Goal: Information Seeking & Learning: Find specific fact

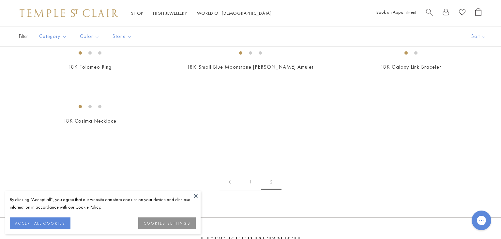
click at [197, 195] on button at bounding box center [196, 196] width 10 height 10
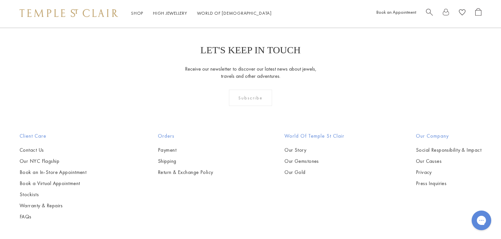
scroll to position [553, 0]
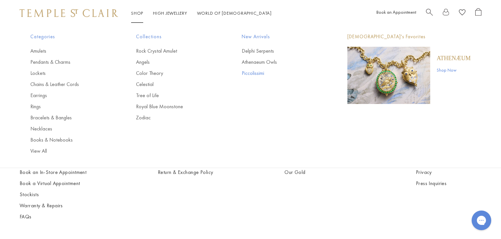
click at [247, 74] on link "Piccolissimi" at bounding box center [282, 73] width 80 height 7
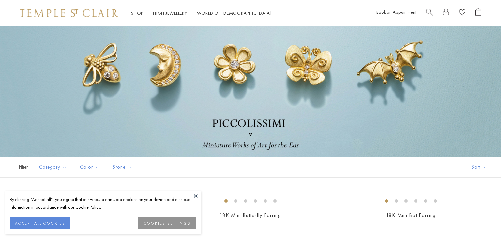
click at [197, 196] on button at bounding box center [196, 196] width 10 height 10
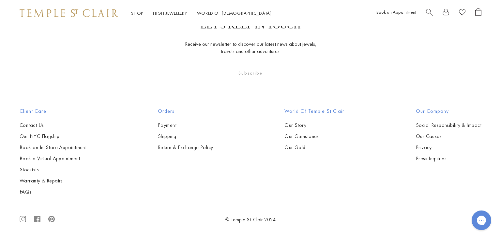
scroll to position [1749, 0]
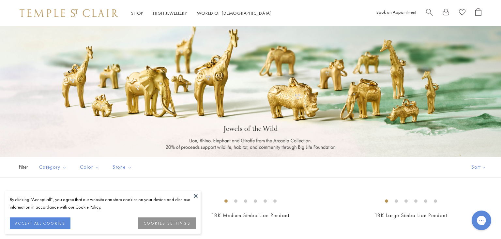
click at [494, 46] on div at bounding box center [250, 91] width 501 height 131
click at [87, 12] on img at bounding box center [69, 13] width 99 height 8
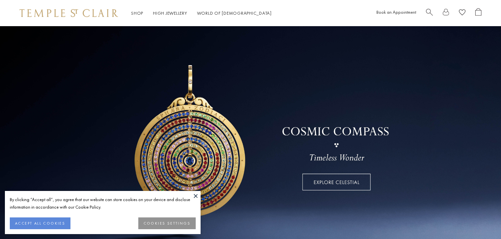
click at [197, 197] on button at bounding box center [196, 196] width 10 height 10
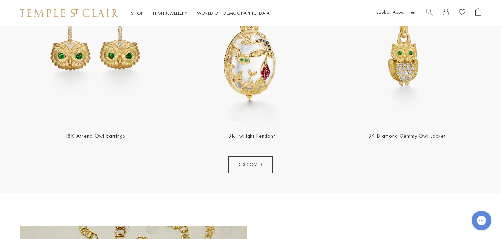
scroll to position [843, 0]
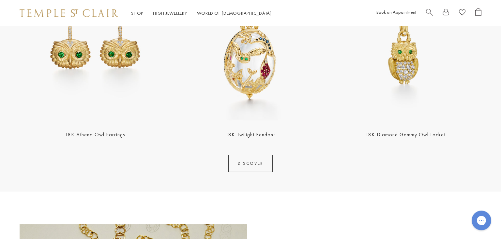
click at [252, 165] on link "DISCOVER" at bounding box center [250, 163] width 44 height 17
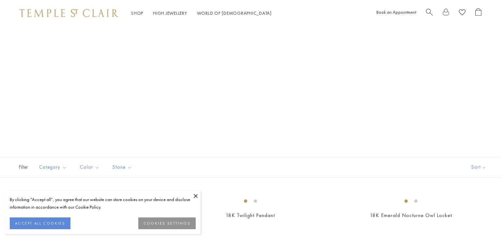
click at [196, 195] on button at bounding box center [196, 196] width 10 height 10
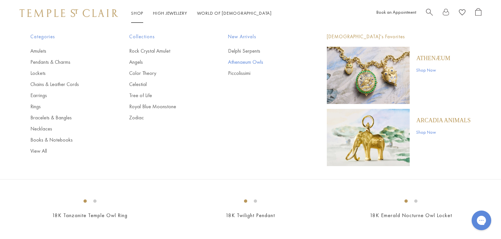
click at [232, 62] on link "Athenaeum Owls" at bounding box center [264, 61] width 73 height 7
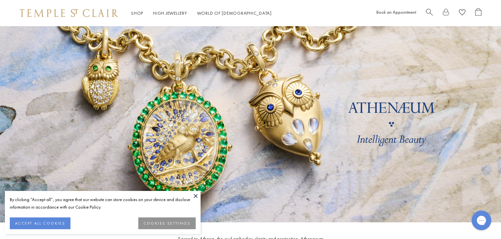
click at [193, 191] on button at bounding box center [196, 196] width 10 height 10
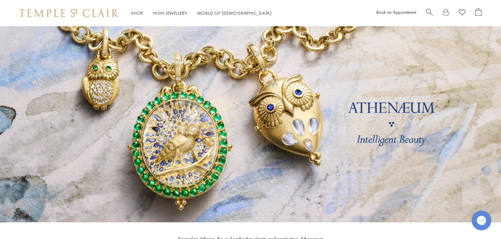
click at [78, 8] on div "Shop Shop Categories Amulets Pendants & Charms Lockets Chains & Leather Cords E…" at bounding box center [250, 13] width 501 height 26
click at [71, 11] on img at bounding box center [69, 13] width 99 height 8
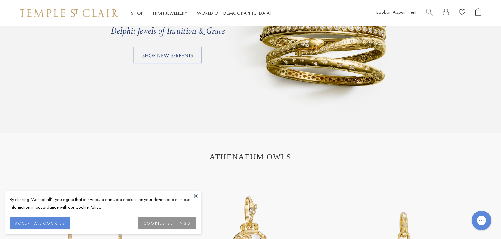
scroll to position [814, 0]
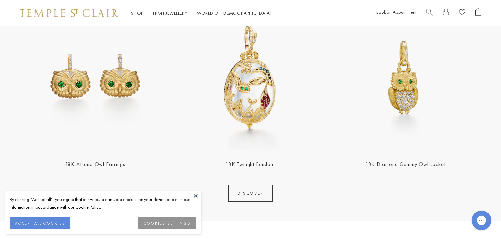
click at [197, 196] on button at bounding box center [196, 196] width 10 height 10
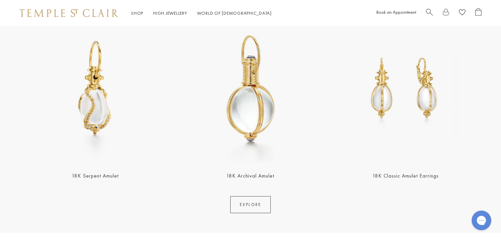
scroll to position [1338, 0]
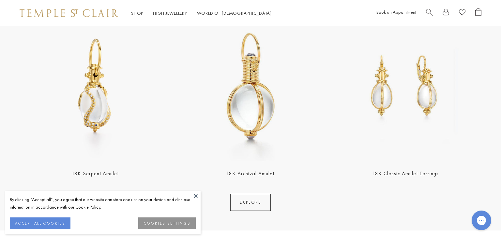
click at [198, 194] on button at bounding box center [196, 196] width 10 height 10
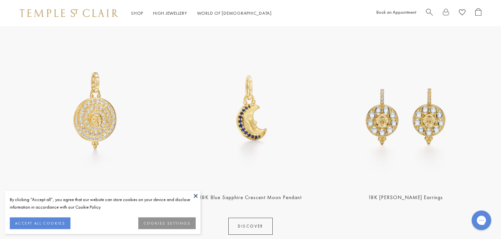
scroll to position [269, 0]
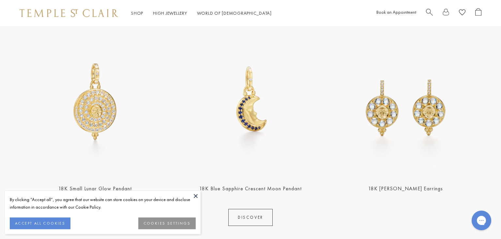
click at [197, 195] on button at bounding box center [196, 196] width 10 height 10
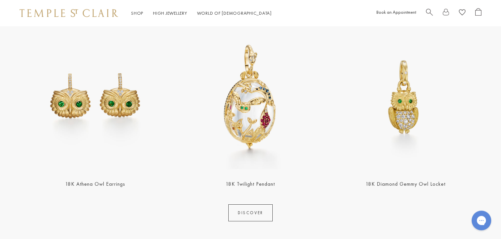
scroll to position [790, 0]
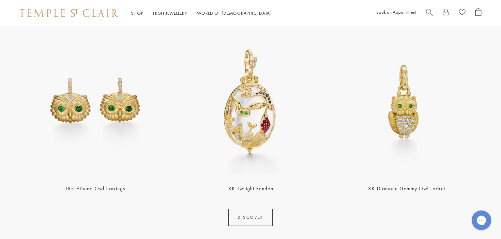
click at [385, 116] on img at bounding box center [405, 100] width 151 height 151
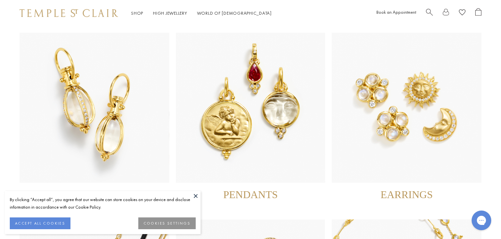
click at [293, 132] on img at bounding box center [251, 108] width 150 height 150
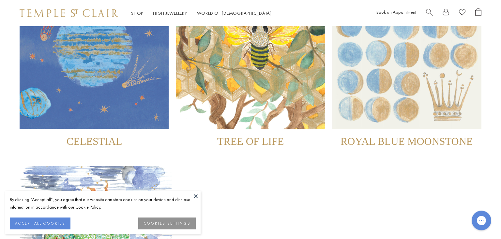
scroll to position [251, 0]
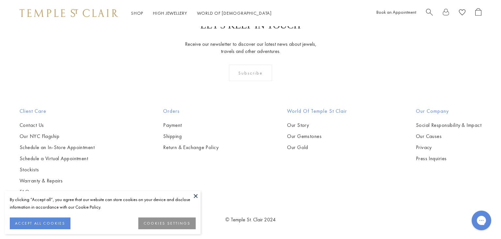
scroll to position [1871, 0]
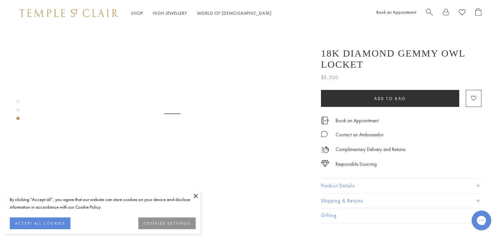
scroll to position [641, 0]
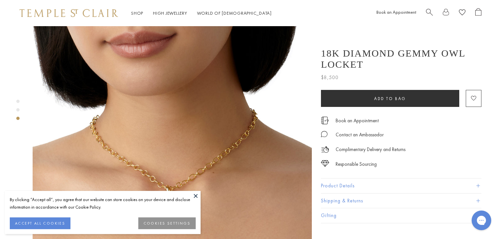
click at [195, 194] on button at bounding box center [196, 196] width 10 height 10
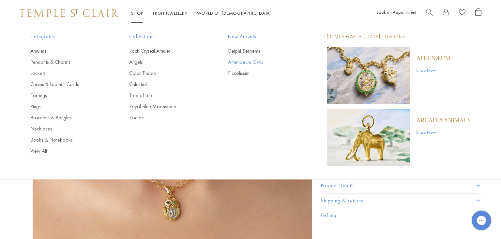
click at [249, 63] on link "Athenaeum Owls" at bounding box center [264, 61] width 73 height 7
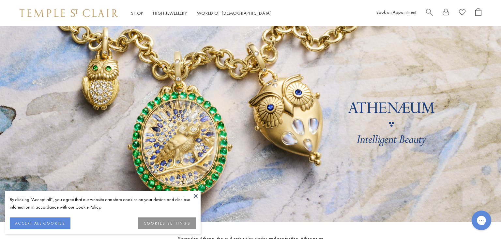
click at [197, 194] on button at bounding box center [196, 196] width 10 height 10
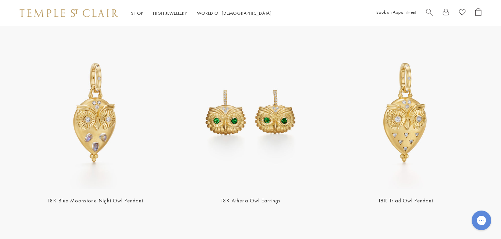
scroll to position [791, 0]
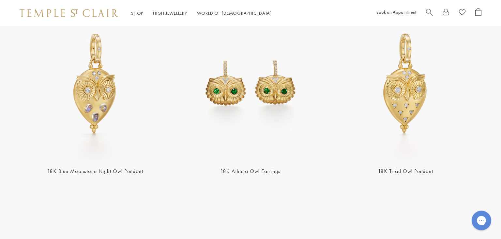
click at [270, 124] on img at bounding box center [250, 83] width 151 height 151
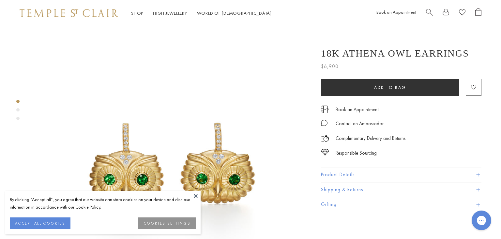
click at [196, 195] on button at bounding box center [196, 196] width 10 height 10
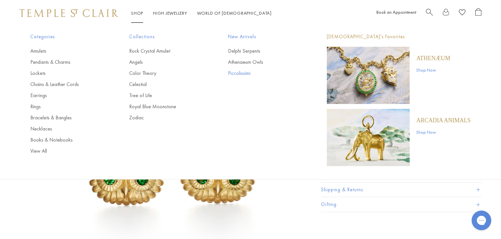
click at [245, 73] on link "Piccolissimi" at bounding box center [264, 73] width 73 height 7
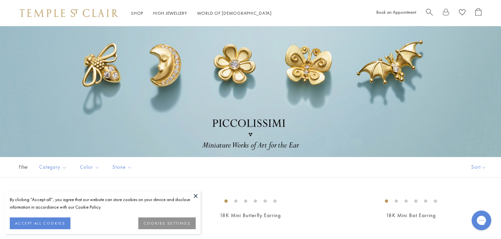
click at [196, 194] on button at bounding box center [196, 196] width 10 height 10
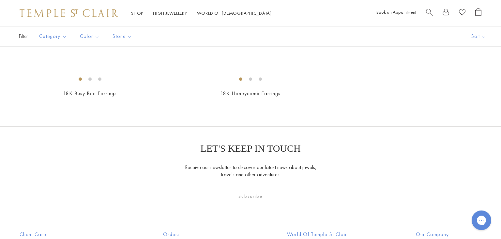
scroll to position [552, 0]
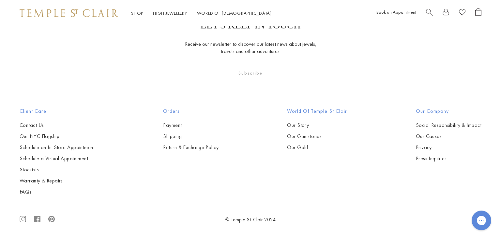
scroll to position [1682, 0]
click at [92, 43] on button "Multicolored" at bounding box center [110, 39] width 60 height 8
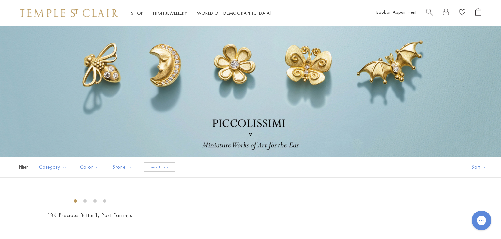
click at [137, 13] on link "Shop Shop" at bounding box center [137, 13] width 12 height 6
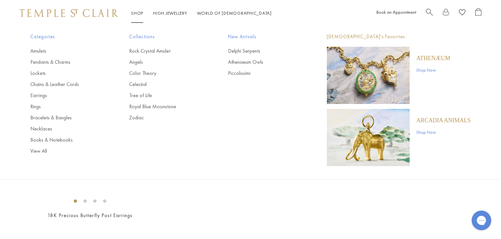
click at [82, 7] on div "Shop Shop Categories Amulets Pendants & Charms Lockets Chains & Leather Cords E…" at bounding box center [250, 13] width 501 height 26
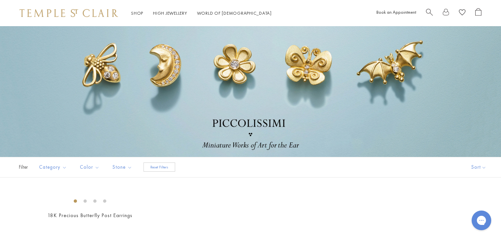
click at [75, 13] on img at bounding box center [69, 13] width 99 height 8
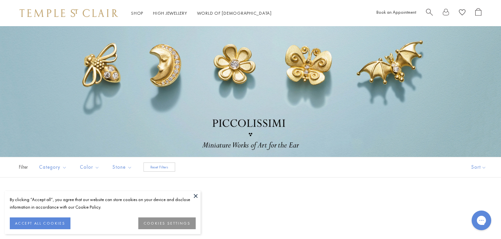
click at [194, 195] on button at bounding box center [196, 196] width 10 height 10
click at [194, 194] on button at bounding box center [196, 196] width 10 height 10
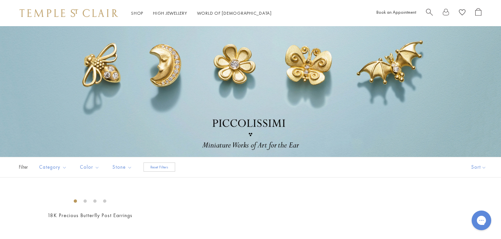
click at [155, 167] on button "Reset Filters" at bounding box center [160, 166] width 32 height 9
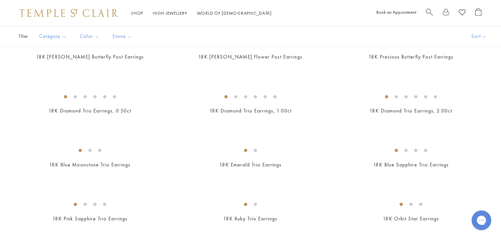
scroll to position [320, 0]
click at [0, 0] on img at bounding box center [0, 0] width 0 height 0
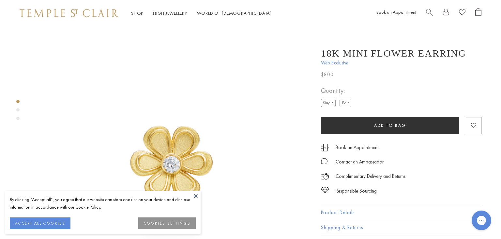
click at [196, 194] on button at bounding box center [196, 196] width 10 height 10
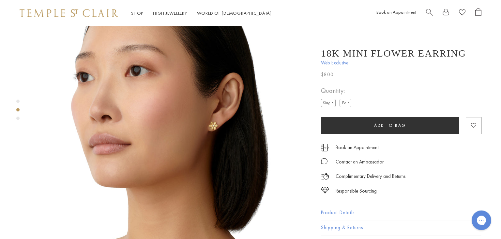
scroll to position [324, 0]
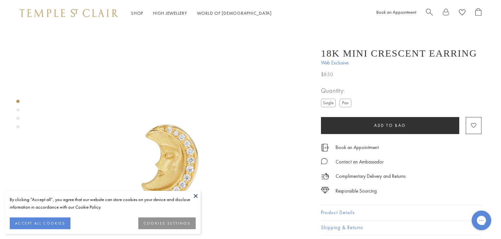
click at [194, 197] on button at bounding box center [196, 196] width 10 height 10
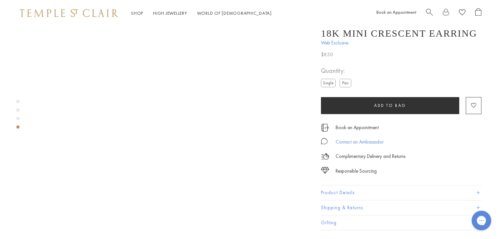
scroll to position [955, 0]
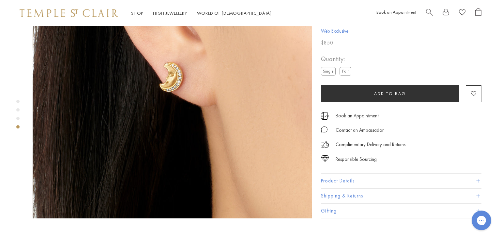
click at [369, 173] on button "Product Details" at bounding box center [401, 180] width 161 height 15
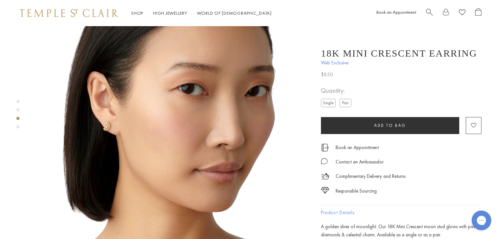
scroll to position [623, 0]
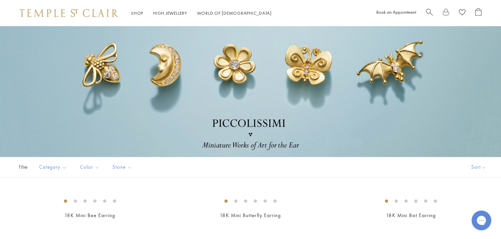
click at [41, 16] on img at bounding box center [69, 13] width 99 height 8
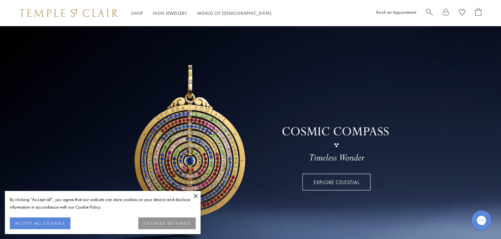
click at [195, 195] on button at bounding box center [196, 196] width 10 height 10
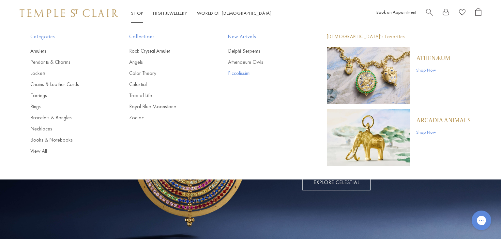
click at [238, 71] on link "Piccolissimi" at bounding box center [264, 73] width 73 height 7
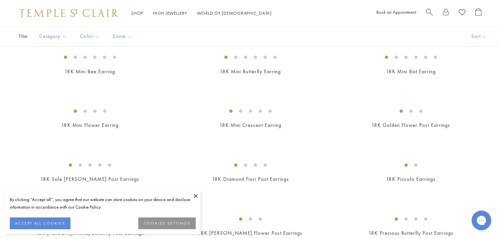
click at [196, 195] on button at bounding box center [196, 196] width 10 height 10
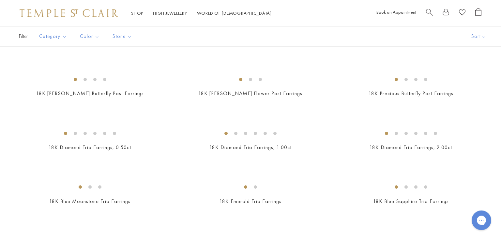
scroll to position [366, 0]
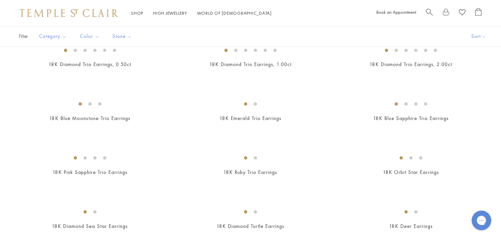
click at [0, 0] on img at bounding box center [0, 0] width 0 height 0
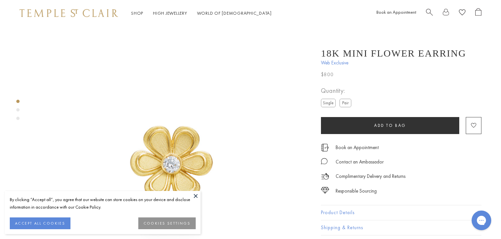
click at [195, 195] on button at bounding box center [196, 196] width 10 height 10
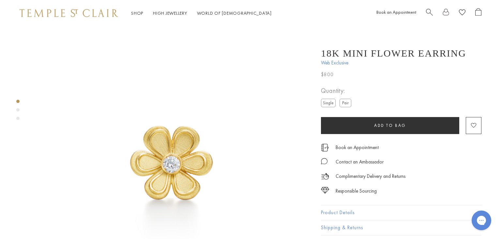
click at [51, 11] on img at bounding box center [69, 13] width 99 height 8
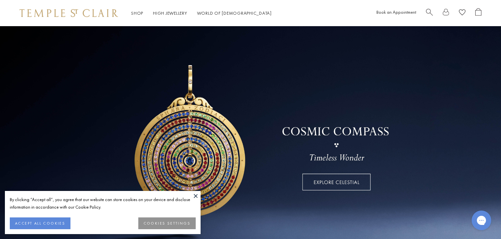
click at [195, 194] on button at bounding box center [196, 196] width 10 height 10
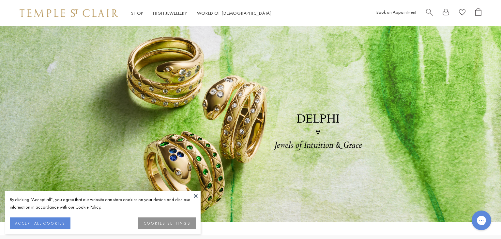
click at [195, 198] on button at bounding box center [196, 196] width 10 height 10
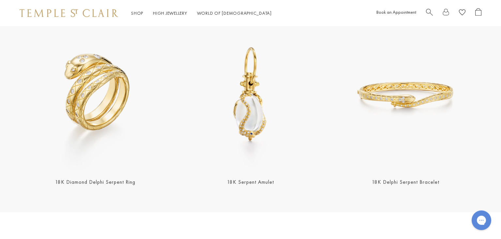
scroll to position [252, 0]
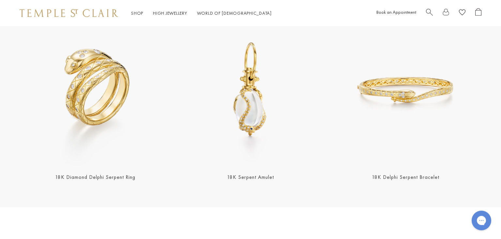
click at [92, 118] on img at bounding box center [95, 89] width 151 height 151
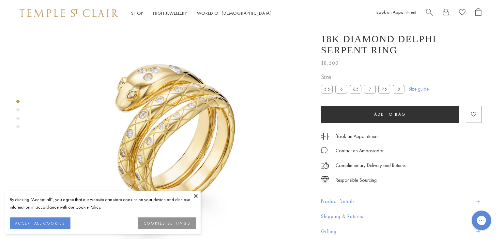
scroll to position [26, 0]
click at [194, 194] on button at bounding box center [196, 196] width 10 height 10
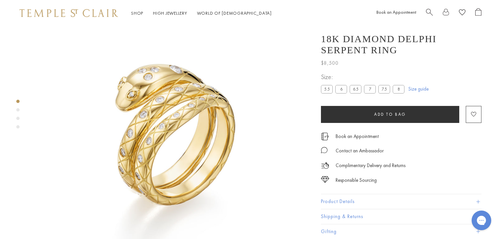
click at [410, 201] on button "Product Details" at bounding box center [401, 201] width 161 height 15
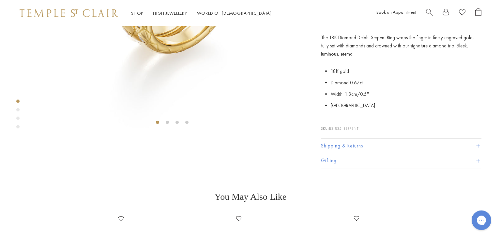
scroll to position [179, 0]
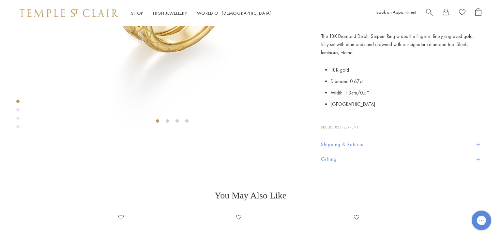
drag, startPoint x: 330, startPoint y: 199, endPoint x: 364, endPoint y: 201, distance: 33.4
click at [364, 130] on p "SKU: R31835-SERPENT" at bounding box center [401, 124] width 161 height 12
copy p "R31835-SERPENT"
